Goal: Task Accomplishment & Management: Manage account settings

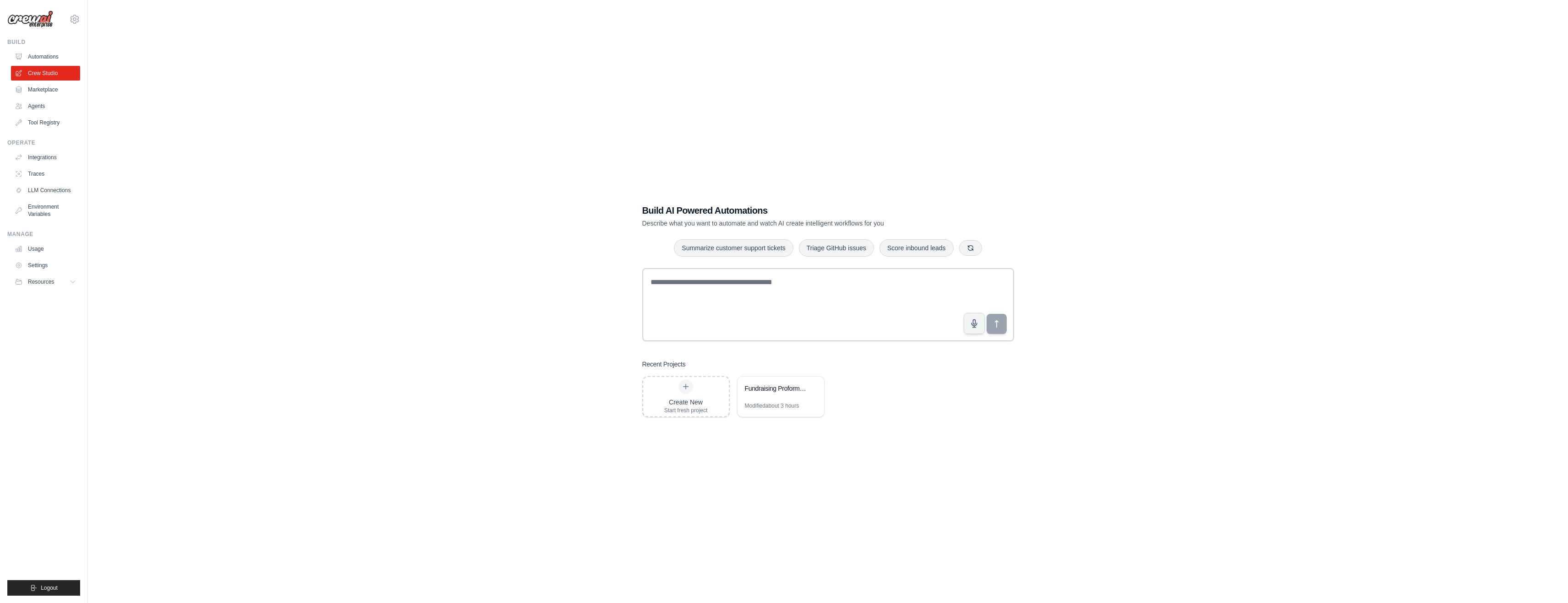
click at [49, 222] on ul "Build Automations Crew Studio Marketplace Agents" at bounding box center [43, 317] width 73 height 558
click at [49, 210] on link "Environment Variables" at bounding box center [46, 211] width 69 height 22
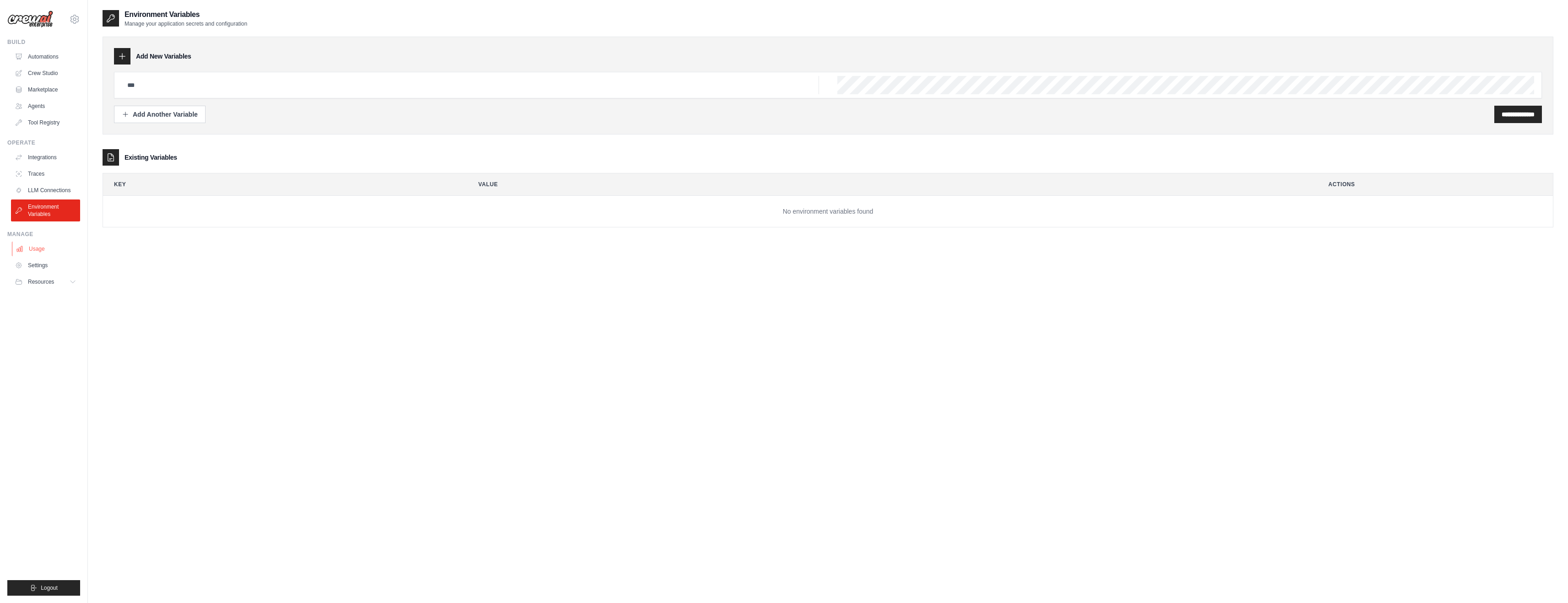
click at [36, 244] on link "Usage" at bounding box center [46, 248] width 69 height 15
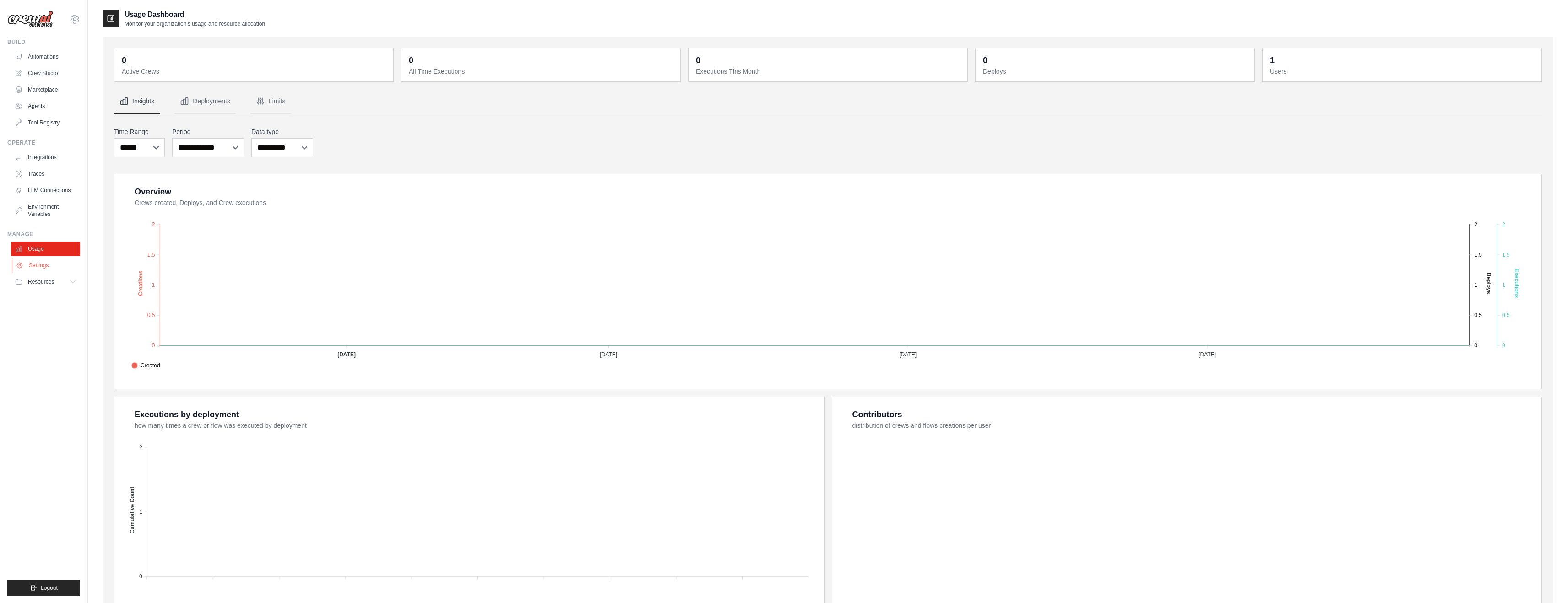
click at [62, 265] on link "Settings" at bounding box center [46, 265] width 69 height 15
